Goal: Task Accomplishment & Management: Manage account settings

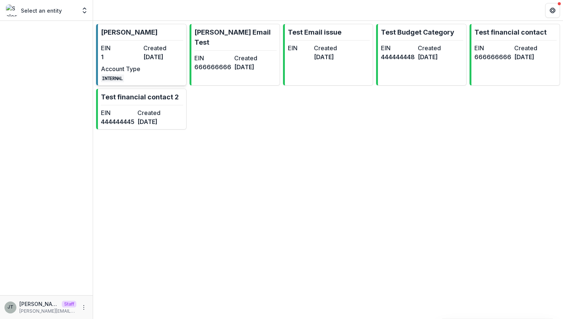
click at [163, 42] on link "Kyle Demo EIN 1 Created 2 years ago Account Type INTERNAL" at bounding box center [141, 55] width 90 height 62
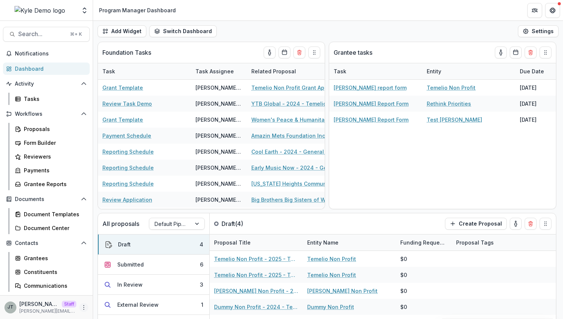
click at [83, 310] on icon "More" at bounding box center [84, 307] width 6 height 6
click at [105, 288] on link "User Settings" at bounding box center [131, 291] width 80 height 12
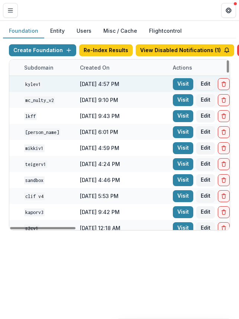
scroll to position [0, 505]
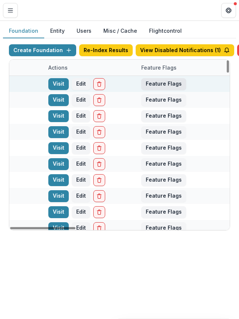
click at [169, 86] on button "Feature Flags" at bounding box center [163, 84] width 45 height 12
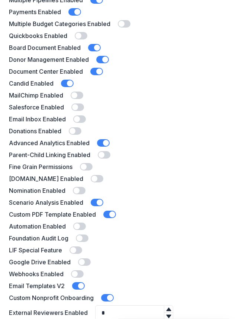
scroll to position [90, 0]
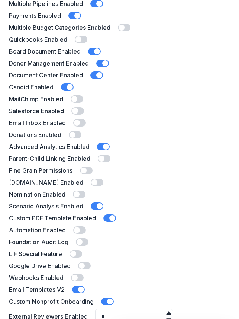
click at [106, 148] on span at bounding box center [106, 147] width 6 height 6
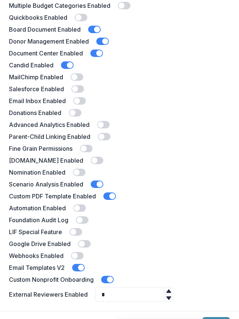
scroll to position [151, 0]
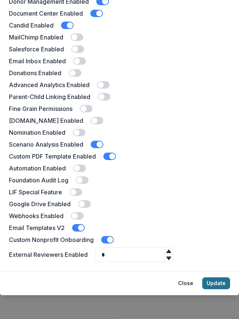
click at [216, 281] on button "Update" at bounding box center [216, 283] width 28 height 12
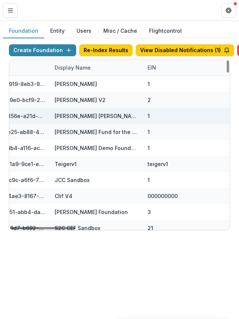
scroll to position [0, 0]
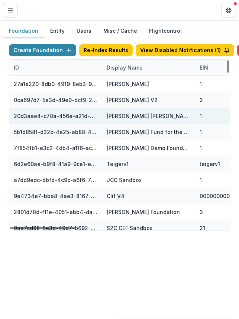
click at [120, 73] on div "Display Name" at bounding box center [148, 68] width 93 height 16
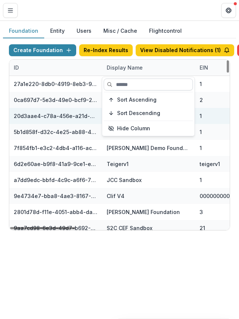
click at [121, 85] on input at bounding box center [148, 85] width 89 height 12
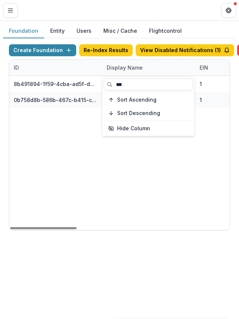
type input "***"
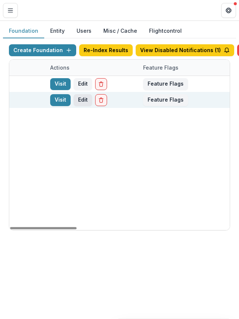
scroll to position [0, 505]
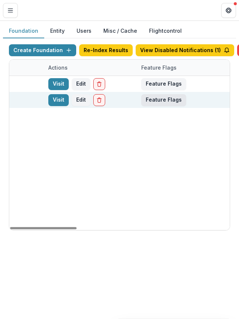
click at [172, 100] on button "Feature Flags" at bounding box center [163, 100] width 45 height 12
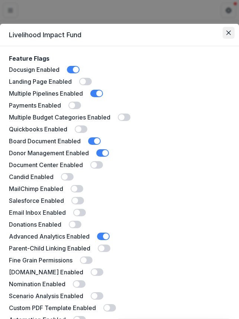
click at [228, 34] on icon "Close" at bounding box center [229, 33] width 4 height 4
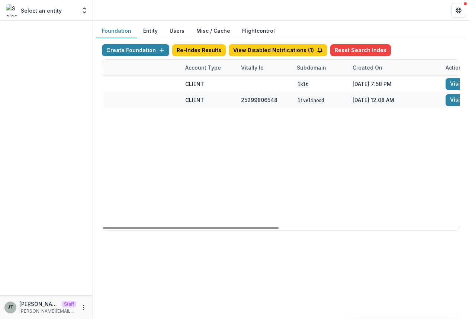
scroll to position [0, 0]
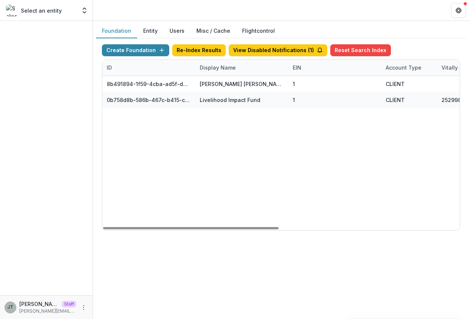
click at [234, 67] on div "Display Name" at bounding box center [217, 68] width 45 height 8
click at [221, 85] on input "***" at bounding box center [241, 85] width 89 height 12
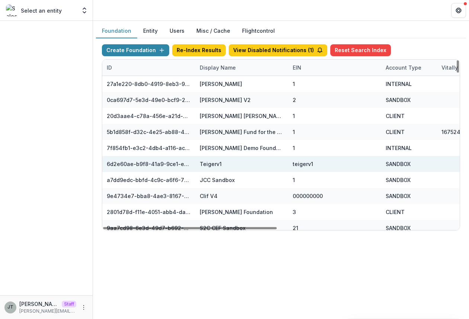
click at [239, 157] on div "teigerv1" at bounding box center [335, 164] width 84 height 16
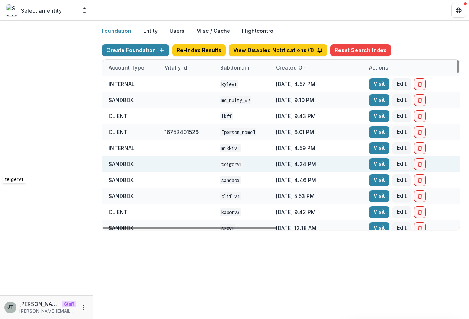
scroll to position [0, 368]
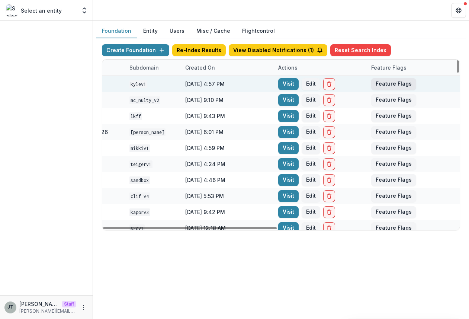
click at [239, 86] on button "Feature Flags" at bounding box center [393, 84] width 45 height 12
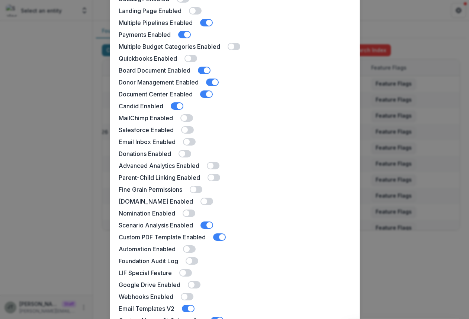
scroll to position [85, 0]
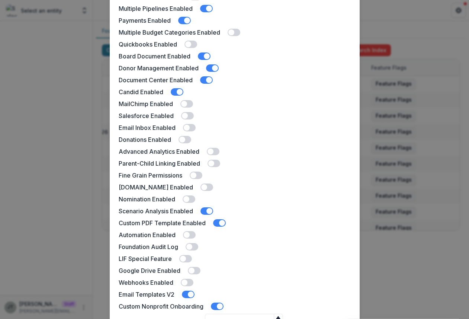
click at [211, 152] on span at bounding box center [211, 152] width 6 height 6
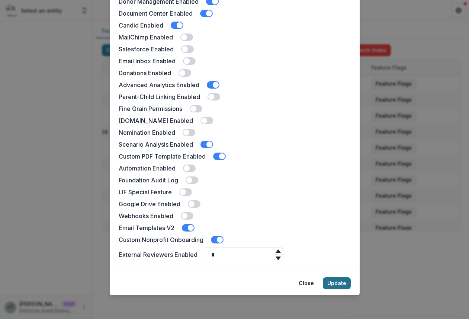
click at [239, 280] on button "Update" at bounding box center [337, 283] width 28 height 12
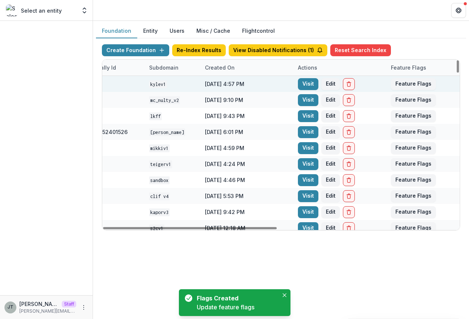
scroll to position [0, 345]
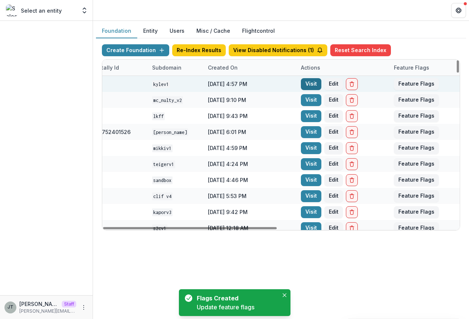
click at [239, 85] on link "Visit" at bounding box center [311, 84] width 20 height 12
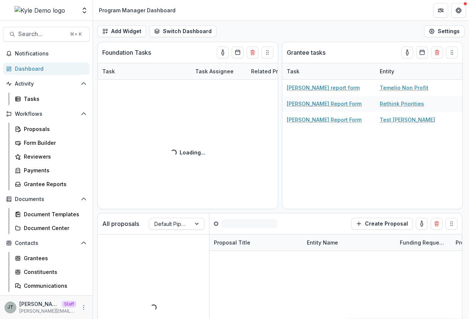
scroll to position [68, 0]
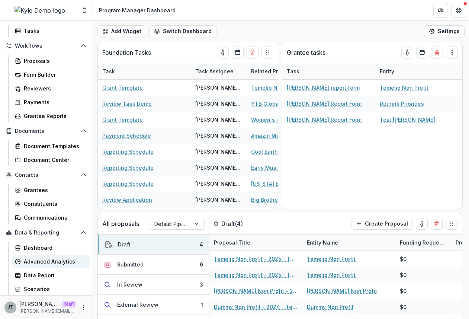
click at [60, 261] on div "Advanced Analytics" at bounding box center [54, 262] width 60 height 8
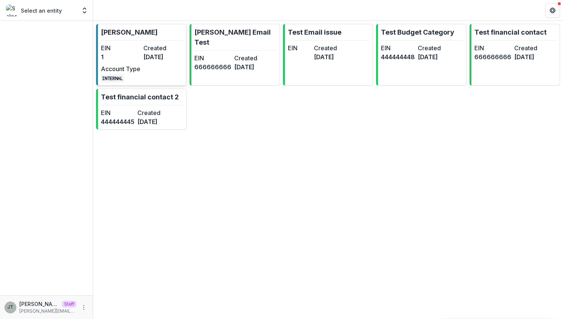
click at [131, 66] on dt "Account Type" at bounding box center [120, 68] width 39 height 9
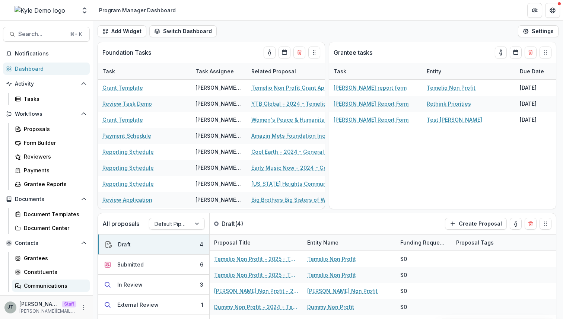
scroll to position [54, 0]
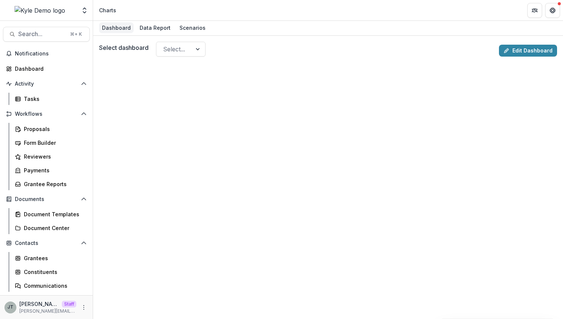
click at [121, 25] on div "Dashboard" at bounding box center [116, 27] width 35 height 11
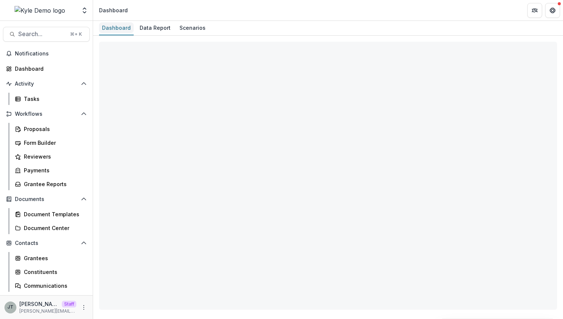
select select "**********"
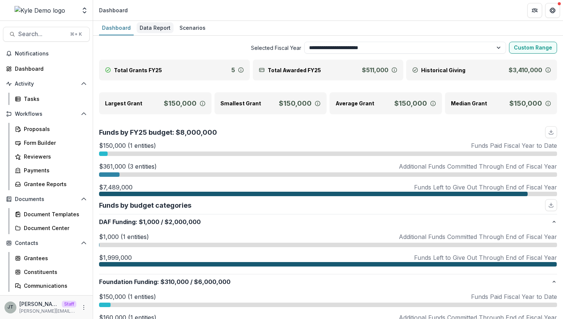
click at [159, 31] on div "Data Report" at bounding box center [155, 27] width 37 height 11
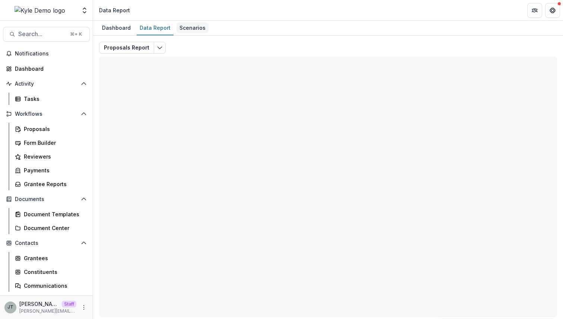
click at [187, 30] on div "Scenarios" at bounding box center [192, 27] width 32 height 11
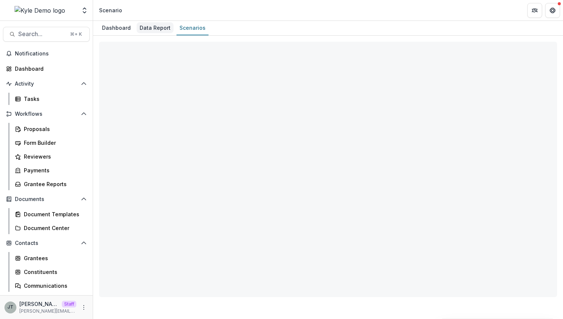
select select "**********"
